Goal: Task Accomplishment & Management: Use online tool/utility

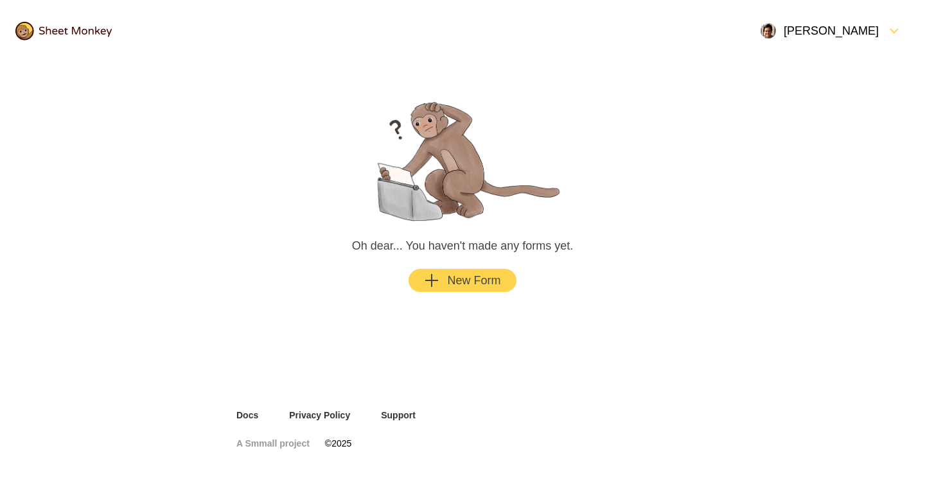
click at [474, 281] on div "New Form" at bounding box center [462, 280] width 76 height 15
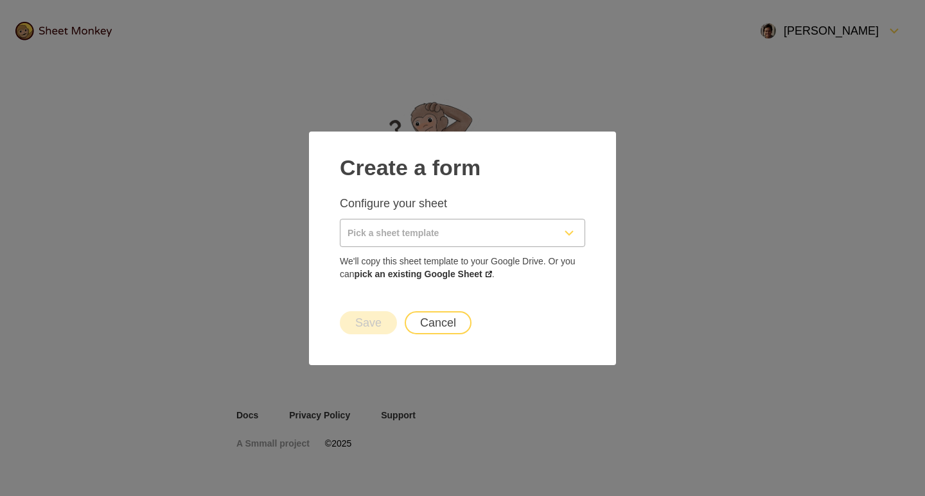
click at [566, 233] on icon "FormDown" at bounding box center [568, 232] width 15 height 15
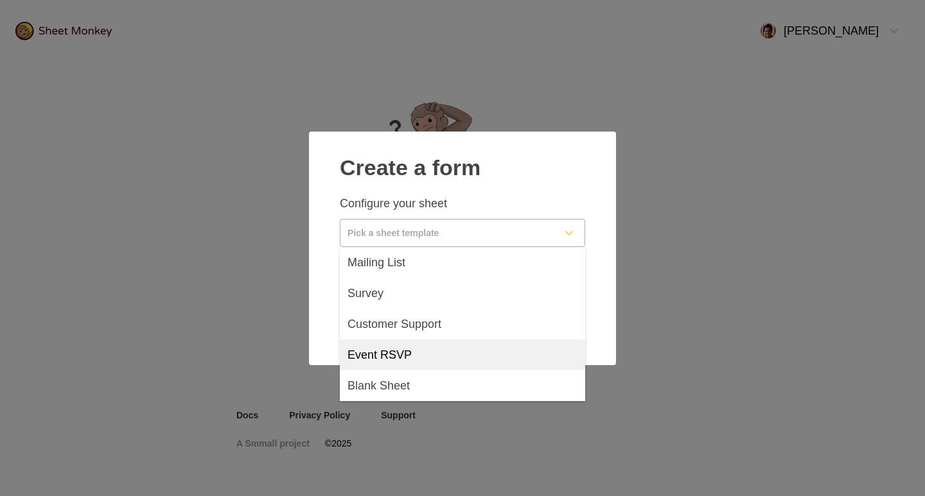
click at [409, 351] on span "Event RSVP" at bounding box center [379, 354] width 64 height 15
type input "Event RSVP"
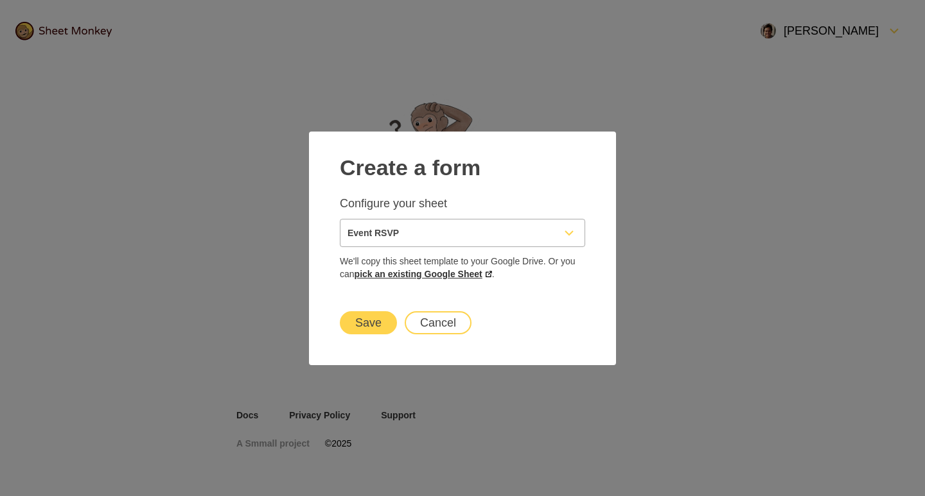
click at [479, 274] on link "pick an existing Google Sheet" at bounding box center [422, 274] width 137 height 10
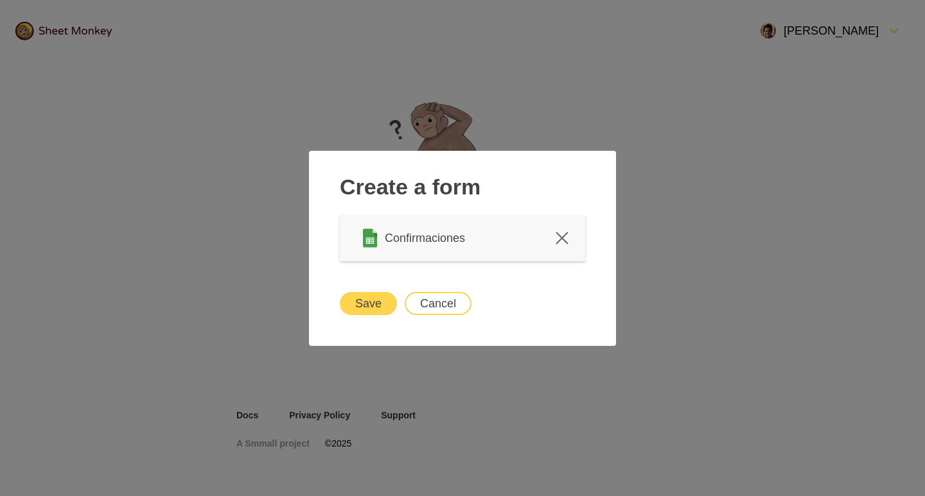
click at [370, 302] on button "Save" at bounding box center [368, 303] width 57 height 23
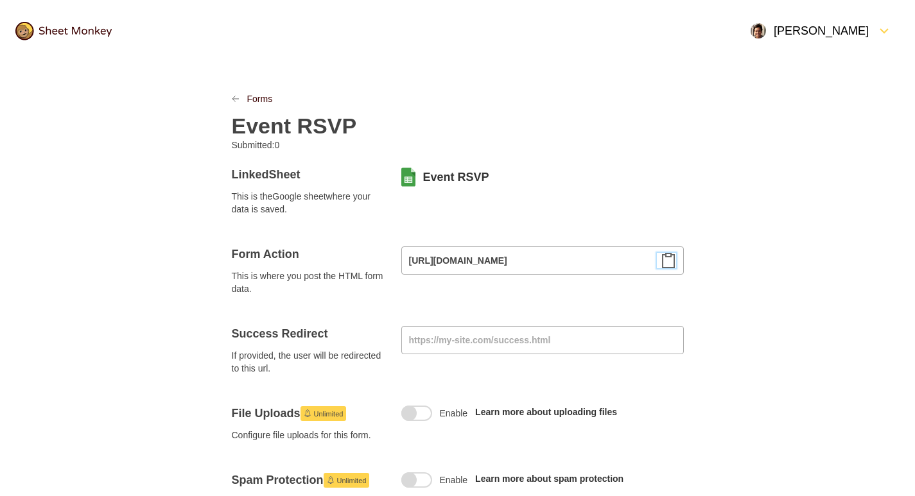
click at [670, 262] on icon "Clipboard" at bounding box center [668, 260] width 15 height 15
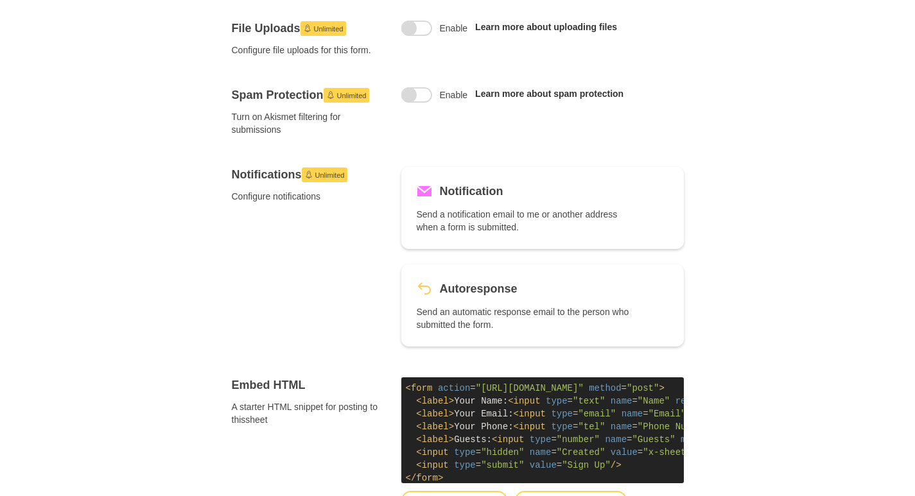
scroll to position [193, 0]
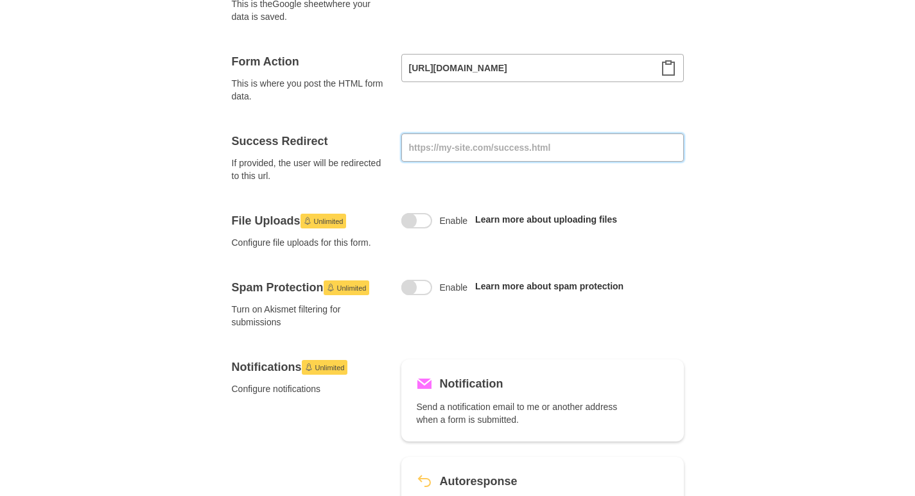
click at [485, 145] on input at bounding box center [542, 148] width 283 height 28
paste input "[URL][DOMAIN_NAME]"
drag, startPoint x: 611, startPoint y: 143, endPoint x: 672, endPoint y: 143, distance: 61.0
click at [672, 143] on input "[URL][DOMAIN_NAME]" at bounding box center [542, 148] width 283 height 28
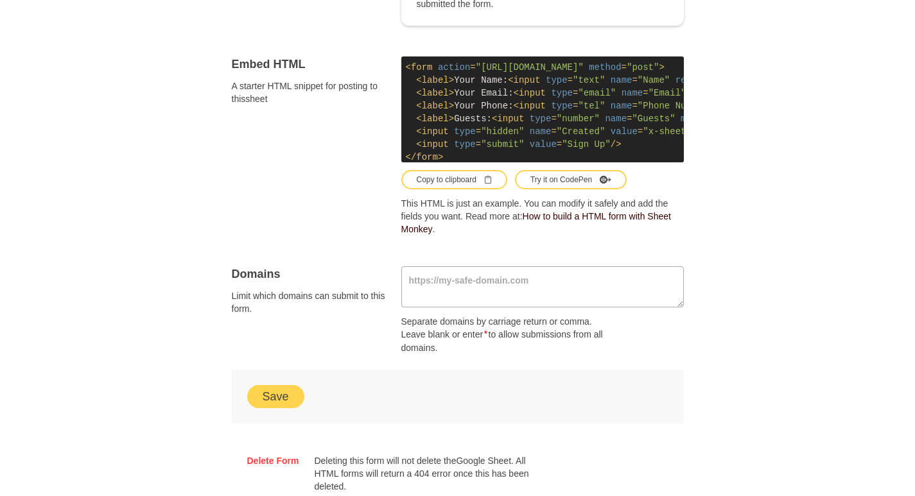
scroll to position [821, 0]
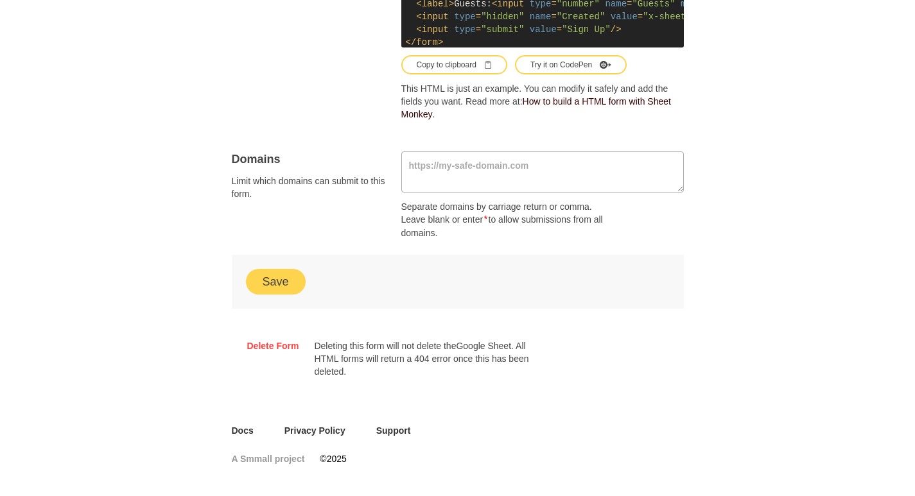
type input "[URL][DOMAIN_NAME]"
click at [283, 286] on button "Save" at bounding box center [275, 281] width 57 height 23
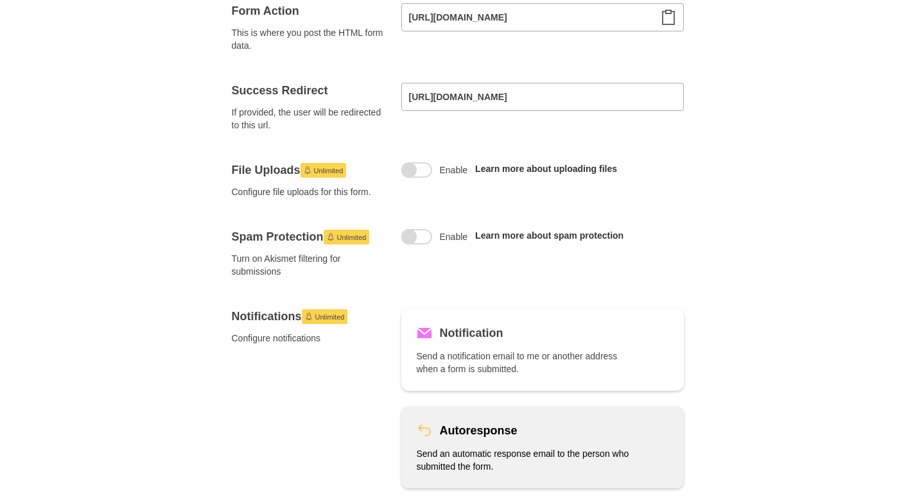
scroll to position [51, 0]
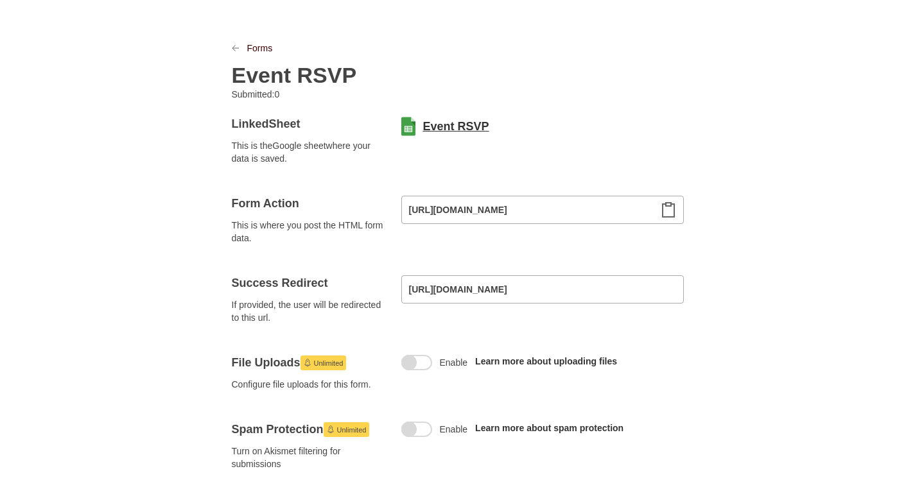
click at [437, 127] on link "Event RSVP" at bounding box center [456, 126] width 66 height 15
drag, startPoint x: 493, startPoint y: 126, endPoint x: 424, endPoint y: 124, distance: 68.7
click at [424, 124] on div "Event RSVP" at bounding box center [542, 126] width 283 height 21
copy link "Event RSVP"
drag, startPoint x: 618, startPoint y: 286, endPoint x: 296, endPoint y: 292, distance: 321.7
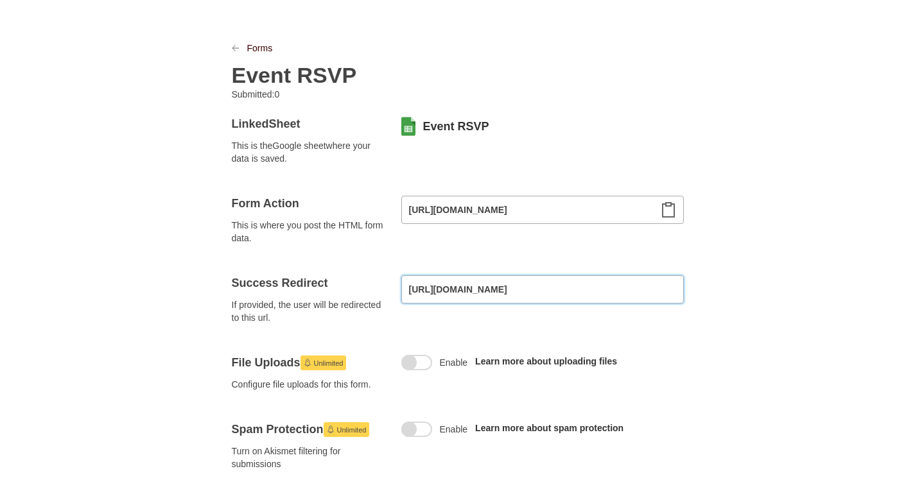
click at [296, 292] on div "Success Redirect If provided, the user will be redirected to this url. [URL][DO…" at bounding box center [458, 299] width 452 height 49
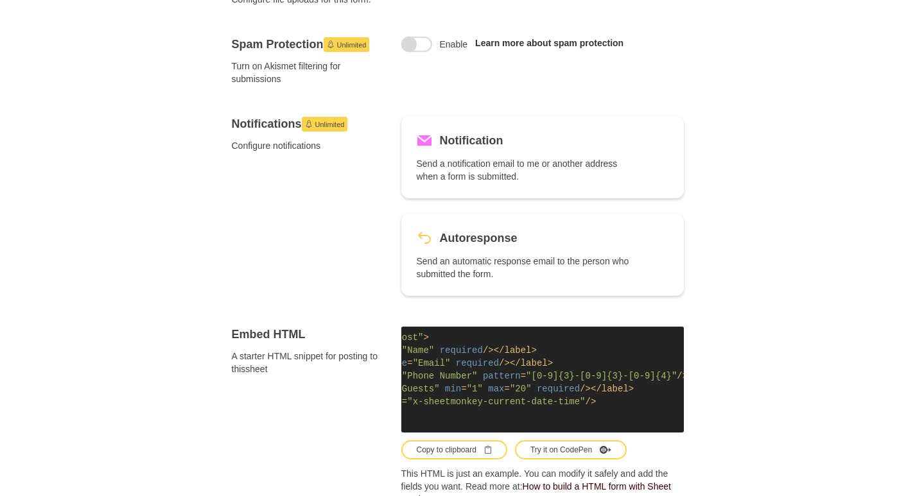
scroll to position [757, 0]
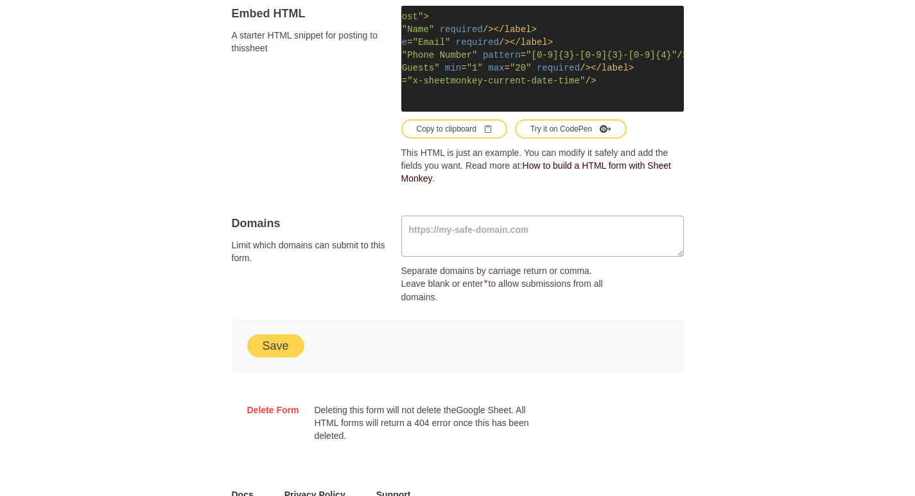
click at [286, 345] on button "Save" at bounding box center [275, 346] width 57 height 23
